Goal: Use online tool/utility: Utilize a website feature to perform a specific function

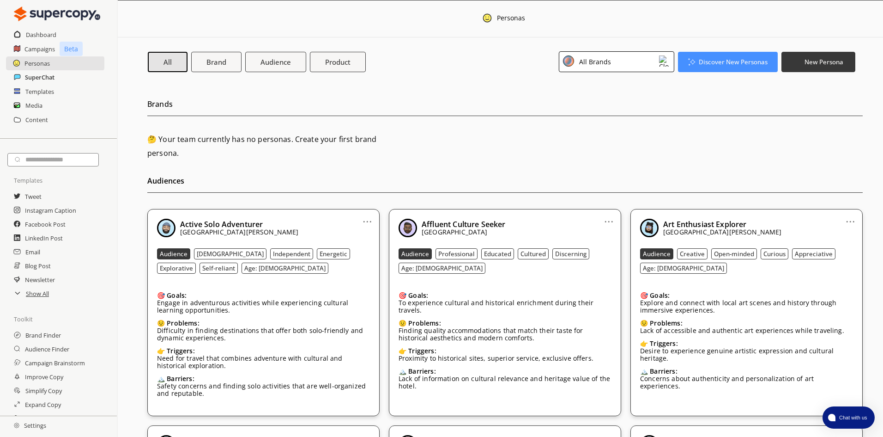
click at [39, 79] on h2 "SuperChat" at bounding box center [40, 77] width 30 height 14
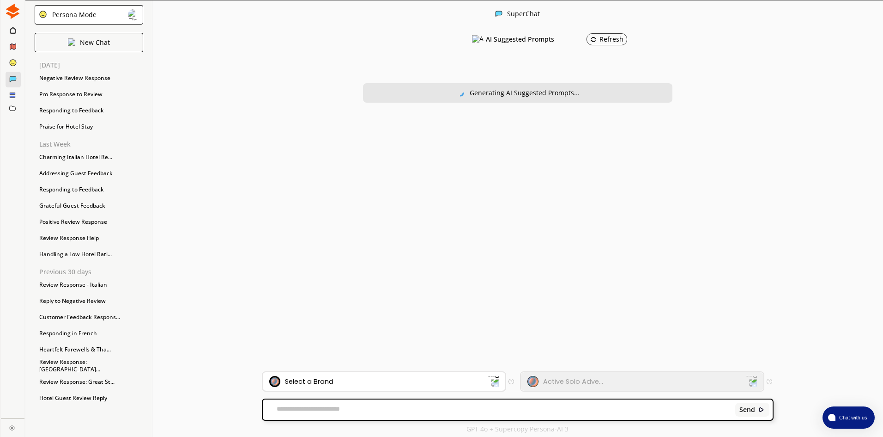
click at [330, 386] on div "Select a Brand" at bounding box center [378, 381] width 219 height 11
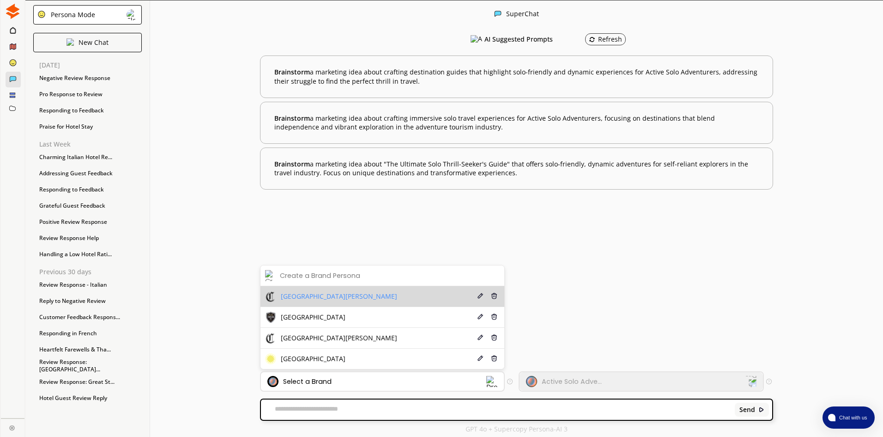
click at [336, 295] on li "Hotel Da [PERSON_NAME] Delete" at bounding box center [383, 296] width 244 height 21
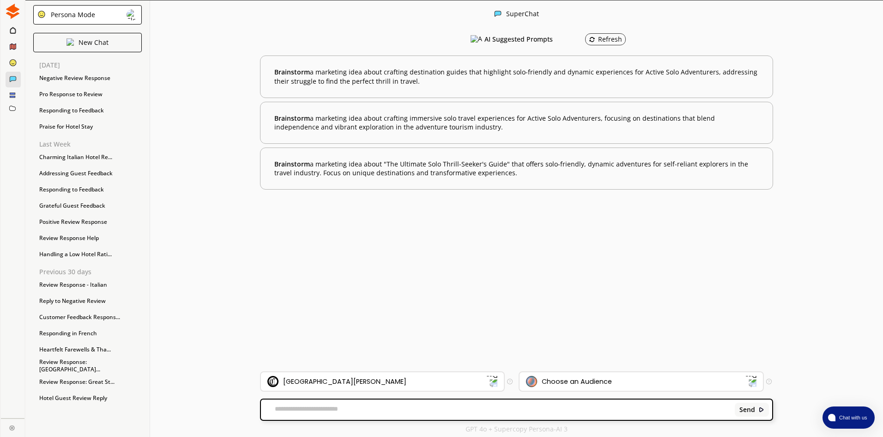
click at [308, 408] on textarea at bounding box center [496, 409] width 471 height 9
drag, startPoint x: 308, startPoint y: 409, endPoint x: 287, endPoint y: 412, distance: 21.5
click at [287, 412] on textarea at bounding box center [496, 409] width 471 height 9
paste textarea "**********"
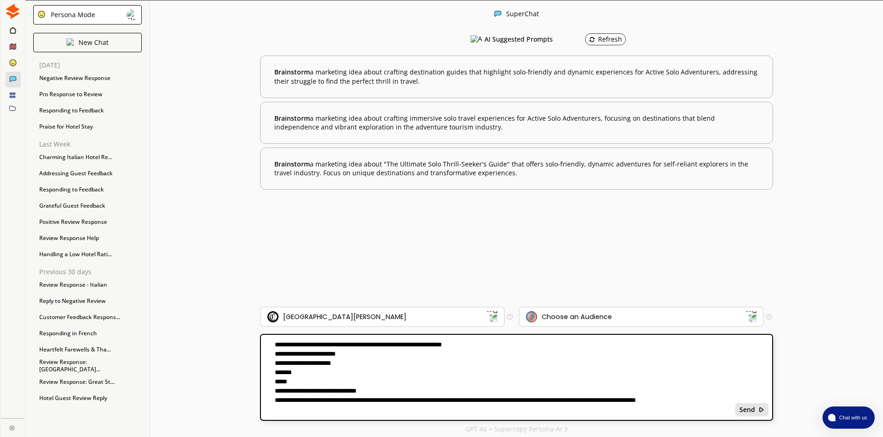
type textarea "**********"
click at [749, 410] on b "Send" at bounding box center [748, 409] width 16 height 7
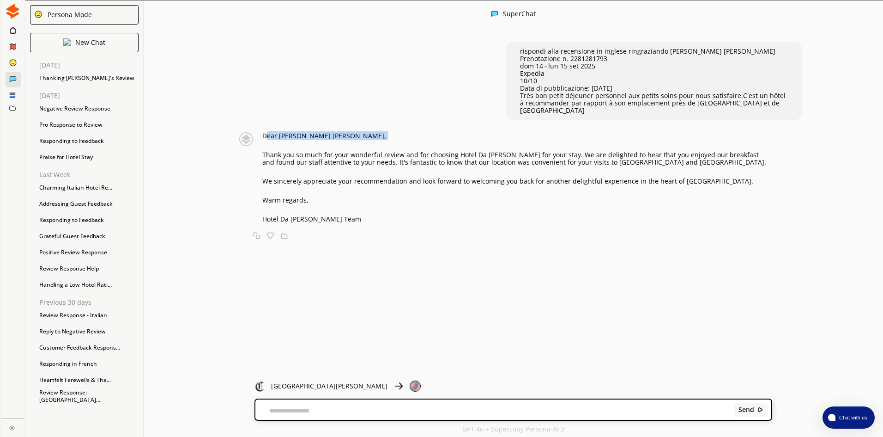
drag, startPoint x: 272, startPoint y: 125, endPoint x: 321, endPoint y: 137, distance: 50.3
click at [321, 137] on div "Dear [PERSON_NAME] [PERSON_NAME], Thank you so much for your wonderful review a…" at bounding box center [517, 177] width 510 height 91
click at [270, 133] on div "Dear [PERSON_NAME] [PERSON_NAME], Thank you so much for your wonderful review a…" at bounding box center [517, 177] width 510 height 91
click at [269, 132] on p "Dear [PERSON_NAME] [PERSON_NAME]," at bounding box center [517, 135] width 510 height 7
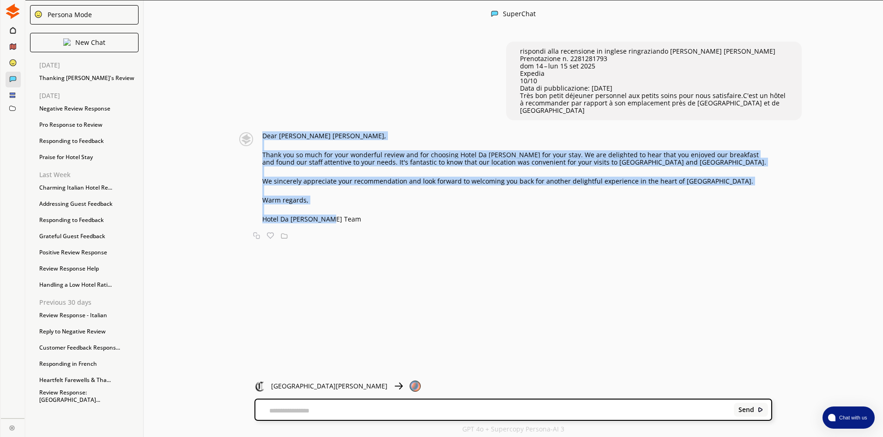
drag, startPoint x: 271, startPoint y: 128, endPoint x: 353, endPoint y: 215, distance: 119.0
click at [353, 215] on div "Dear [PERSON_NAME] [PERSON_NAME], Thank you so much for your wonderful review a…" at bounding box center [517, 177] width 510 height 91
copy div "Dear [PERSON_NAME] [PERSON_NAME], Thank you so much for your wonderful review a…"
